Goal: Transaction & Acquisition: Purchase product/service

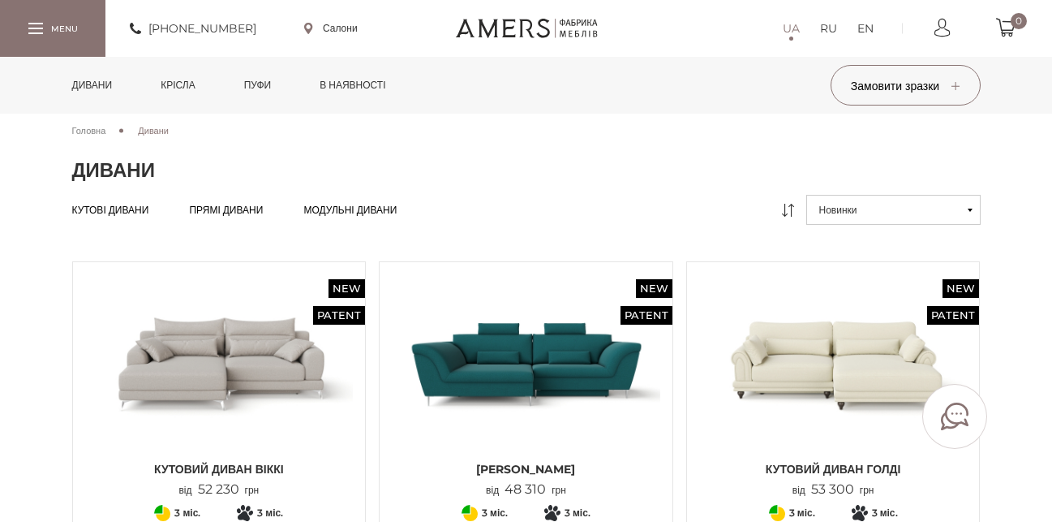
click at [79, 86] on link "Дивани" at bounding box center [92, 85] width 65 height 57
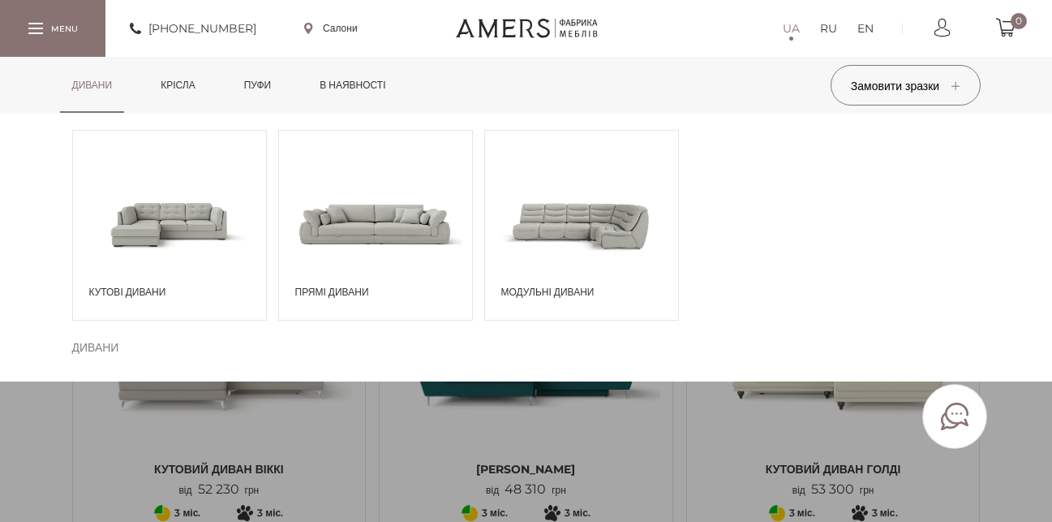
click at [330, 292] on span "Прямі дивани" at bounding box center [379, 292] width 169 height 15
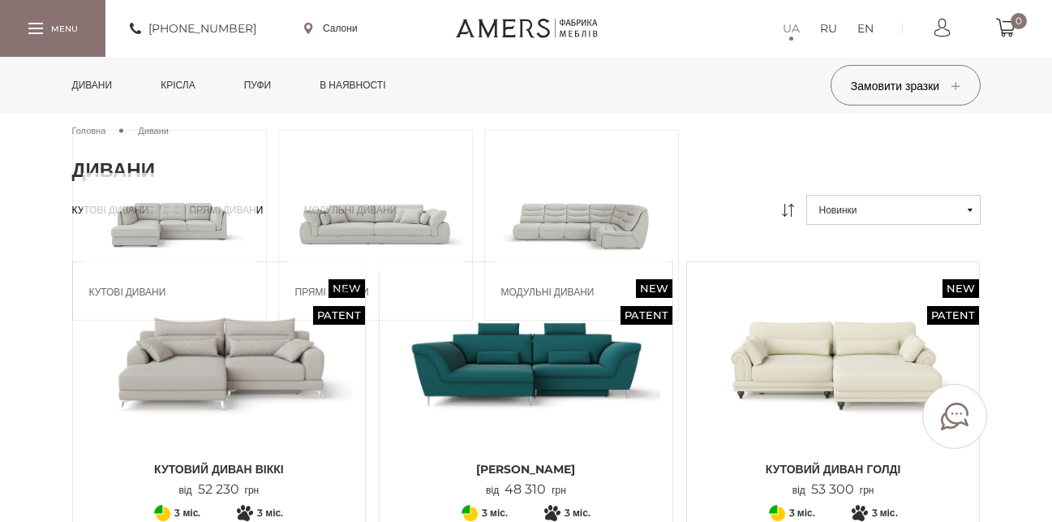
click at [330, 292] on span "Прямі дивани" at bounding box center [379, 292] width 169 height 15
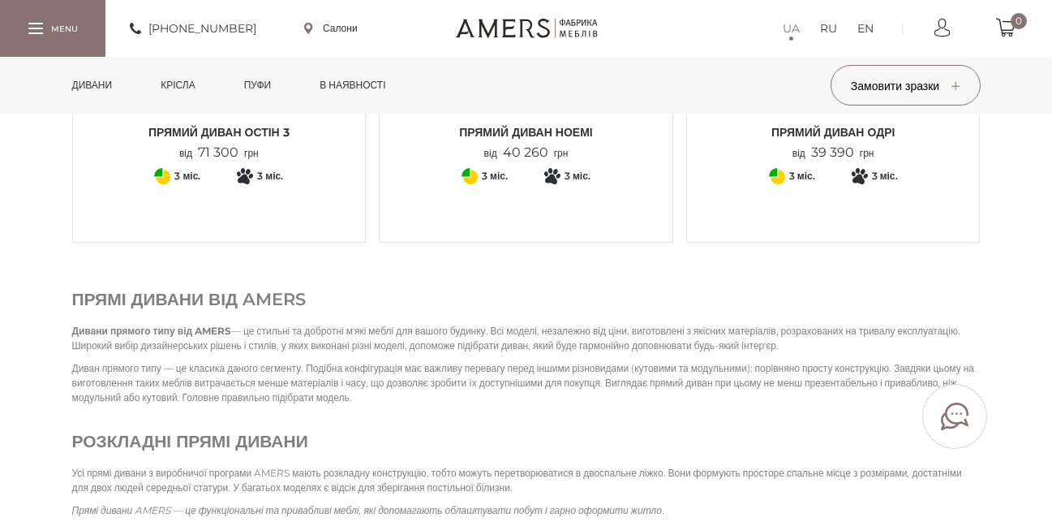
scroll to position [2110, 0]
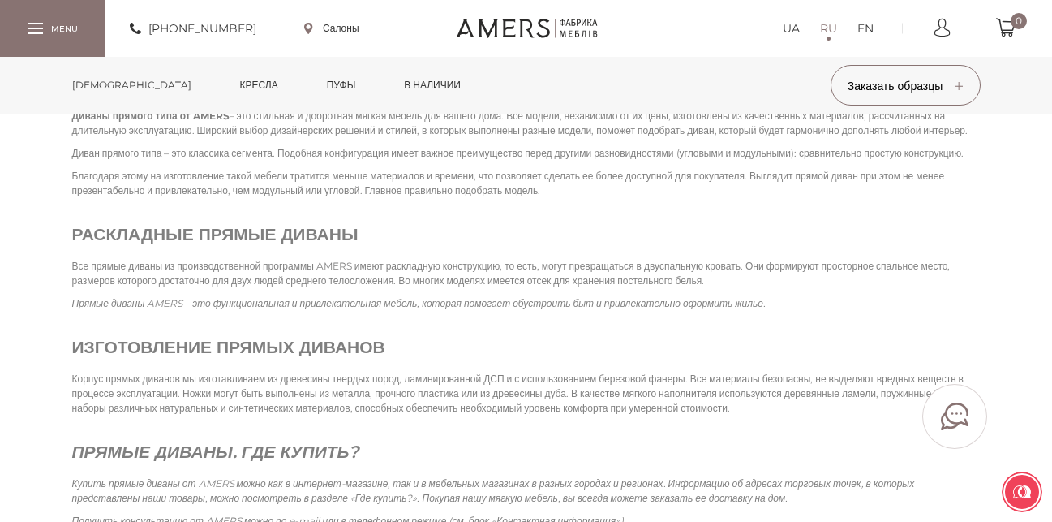
scroll to position [2353, 0]
